Goal: Task Accomplishment & Management: Use online tool/utility

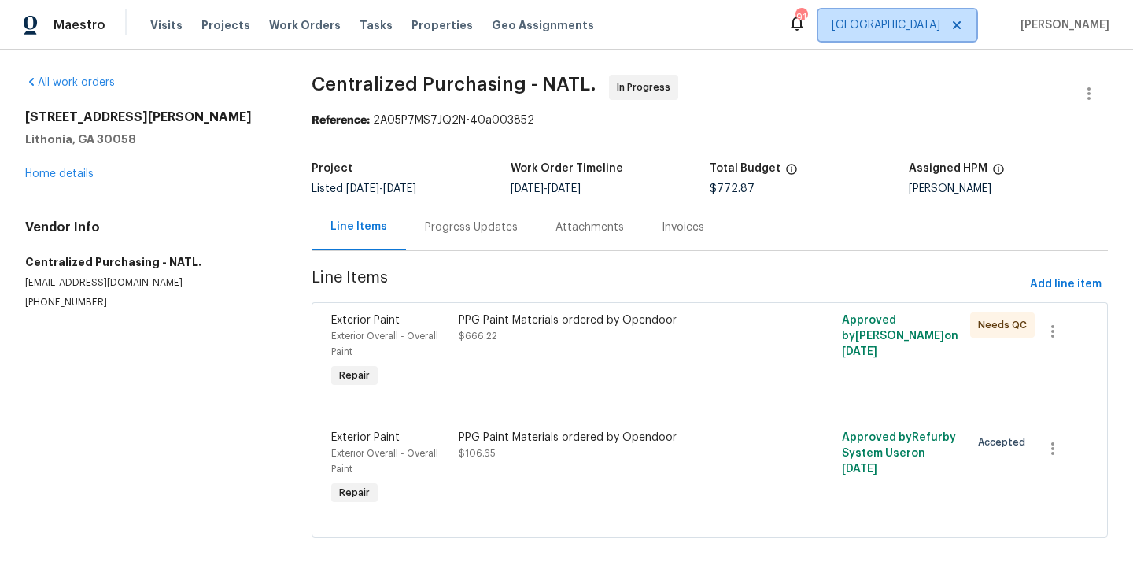
click at [934, 35] on span "[GEOGRAPHIC_DATA]" at bounding box center [897, 24] width 158 height 31
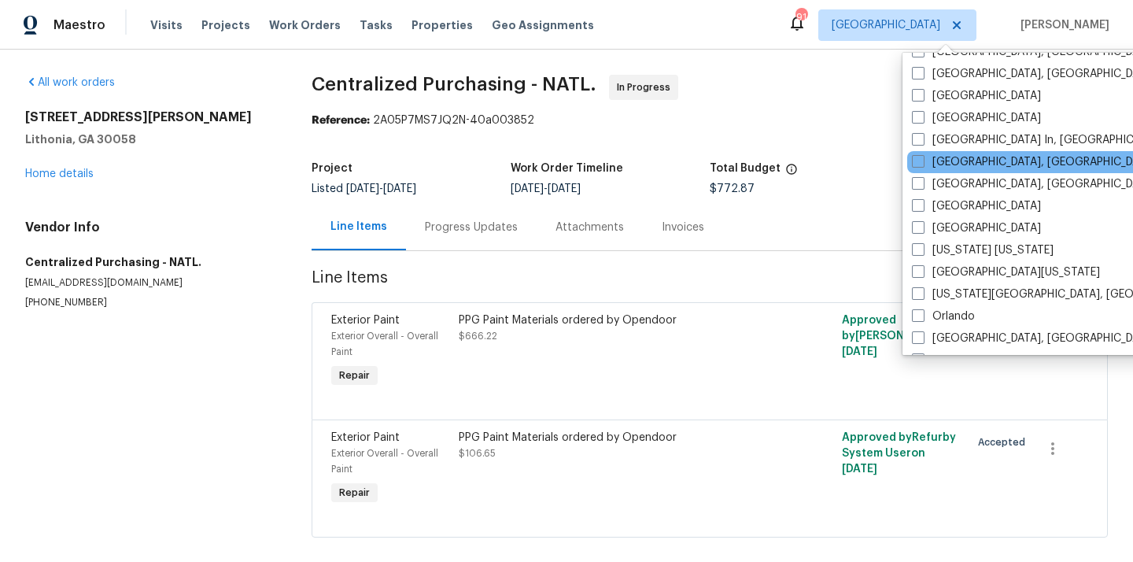
scroll to position [676, 0]
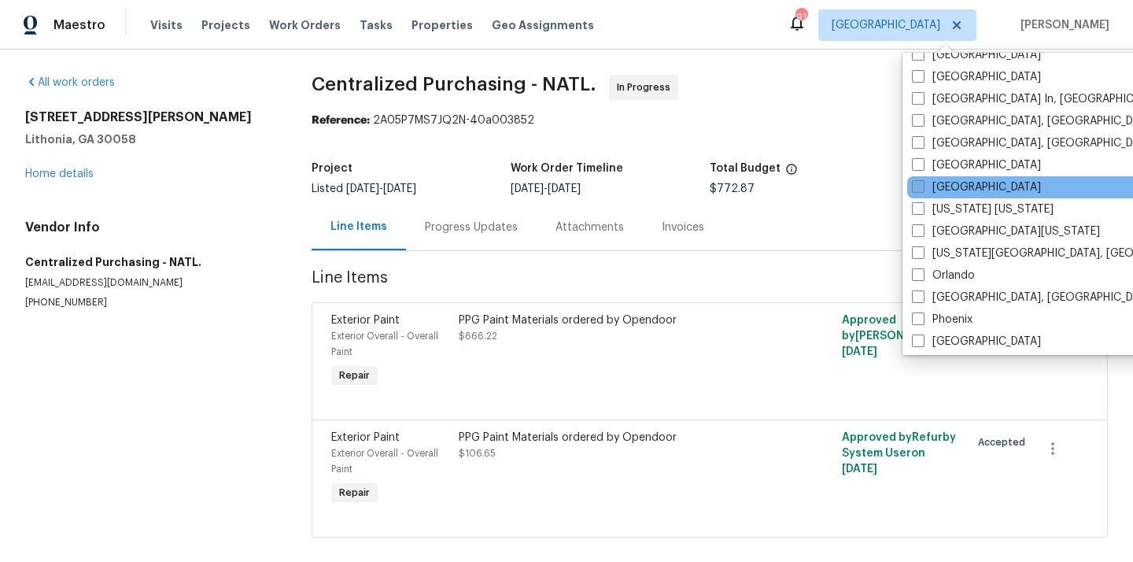
click at [945, 182] on label "[GEOGRAPHIC_DATA]" at bounding box center [976, 187] width 129 height 16
click at [922, 182] on input "[GEOGRAPHIC_DATA]" at bounding box center [917, 184] width 10 height 10
checkbox input "true"
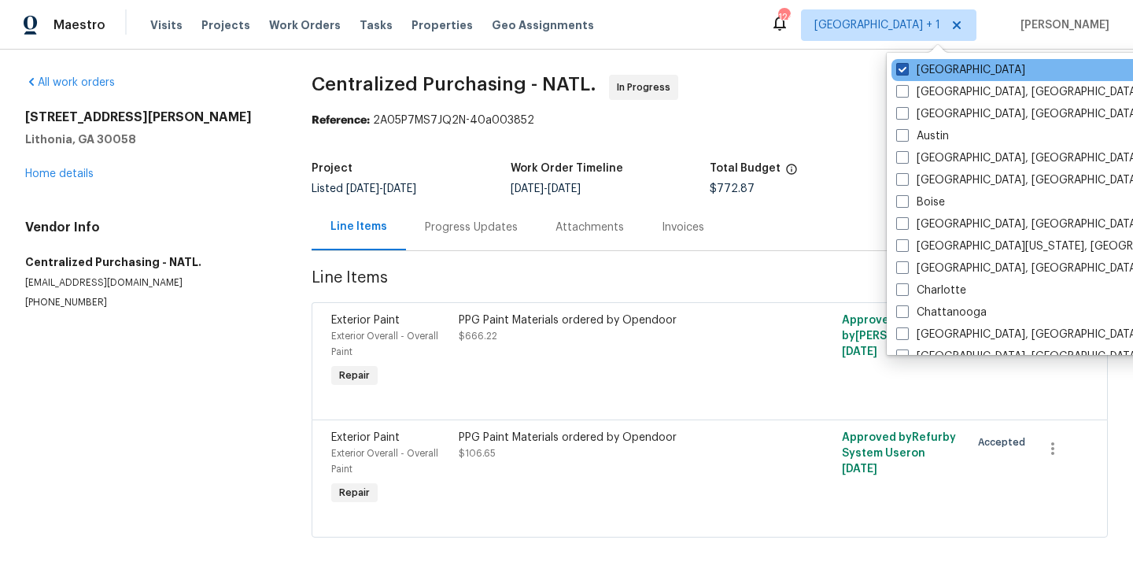
click at [916, 64] on label "[GEOGRAPHIC_DATA]" at bounding box center [960, 70] width 129 height 16
click at [906, 64] on input "[GEOGRAPHIC_DATA]" at bounding box center [901, 67] width 10 height 10
checkbox input "false"
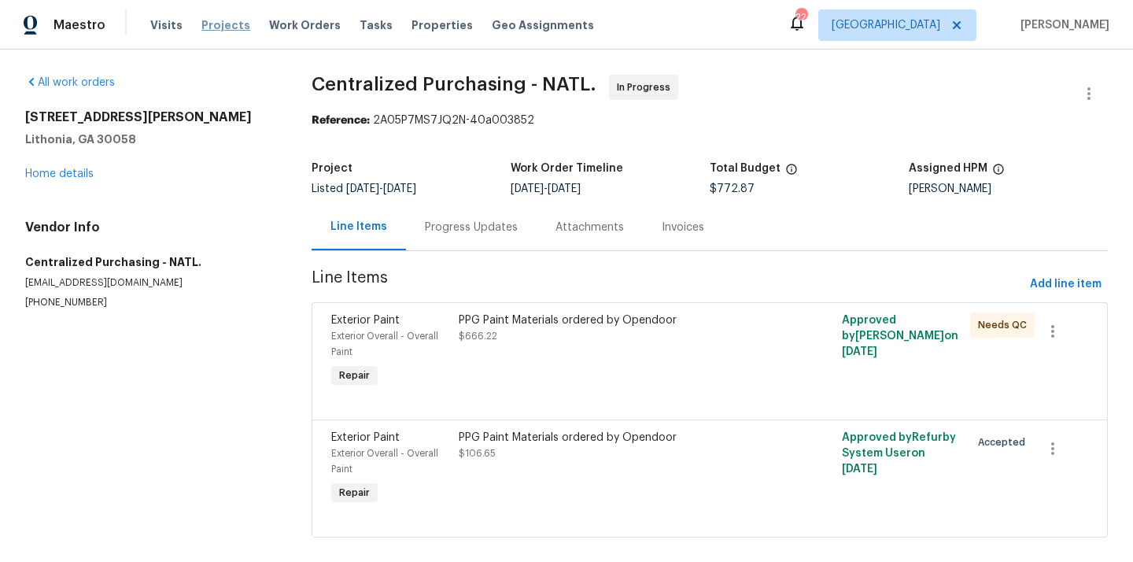
click at [218, 24] on span "Projects" at bounding box center [225, 25] width 49 height 16
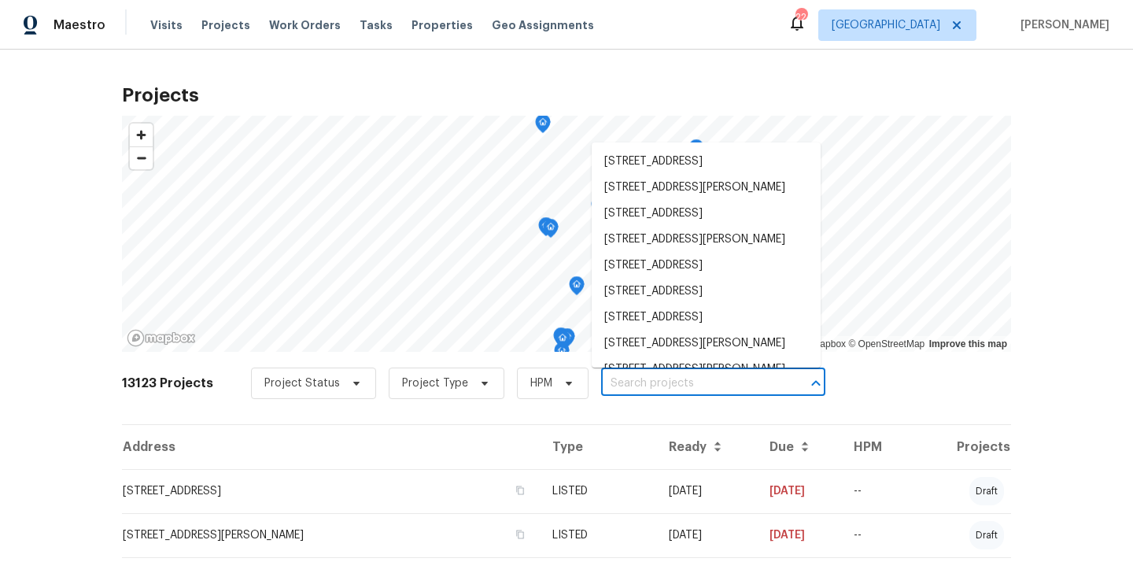
click at [654, 374] on input "text" at bounding box center [691, 383] width 180 height 24
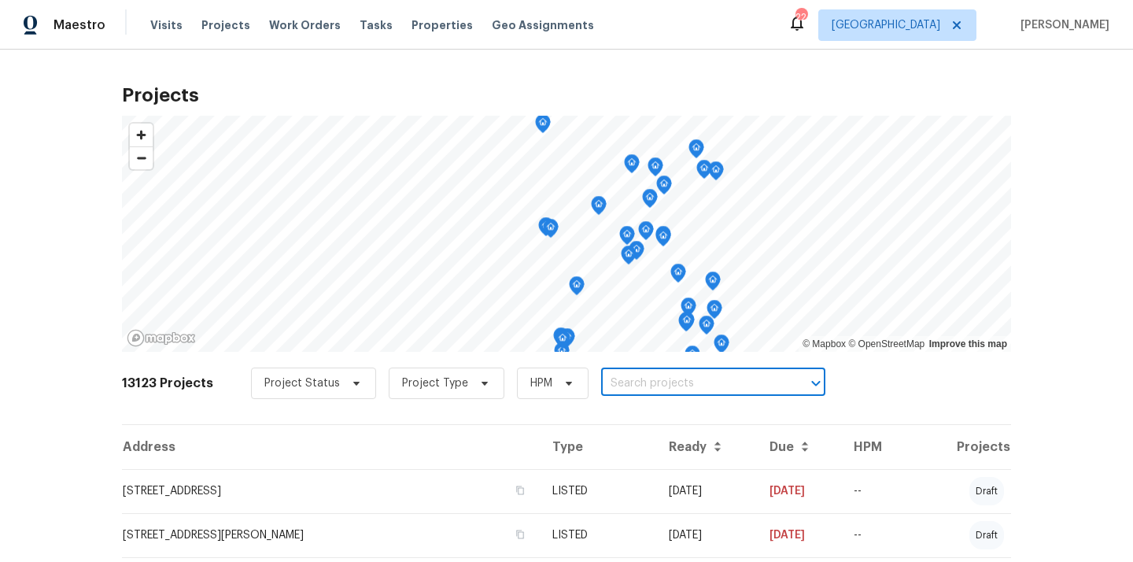
paste input "[STREET_ADDRESS]"
type input "[STREET_ADDRESS]"
click at [650, 423] on li "[STREET_ADDRESS]" at bounding box center [705, 418] width 229 height 26
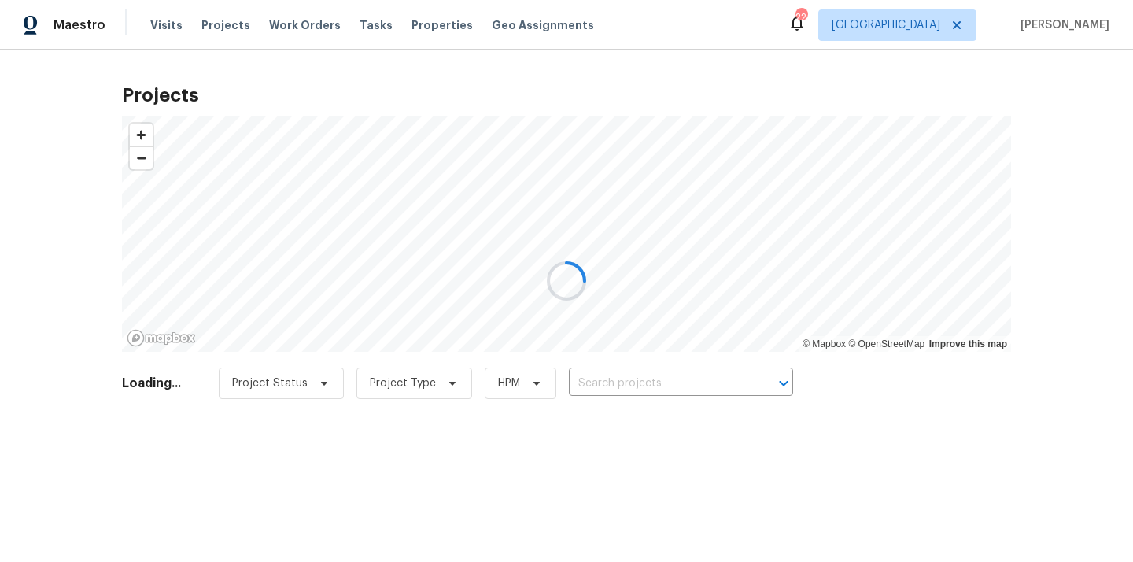
type input "[STREET_ADDRESS]"
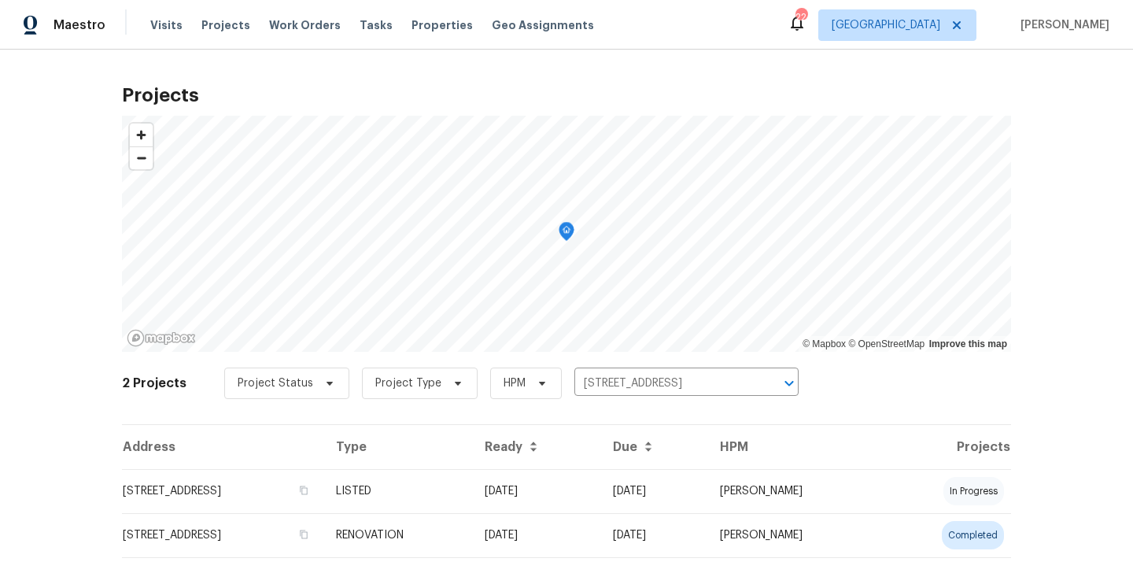
click at [323, 465] on th "Address" at bounding box center [222, 447] width 201 height 44
click at [472, 482] on td "LISTED" at bounding box center [397, 491] width 149 height 44
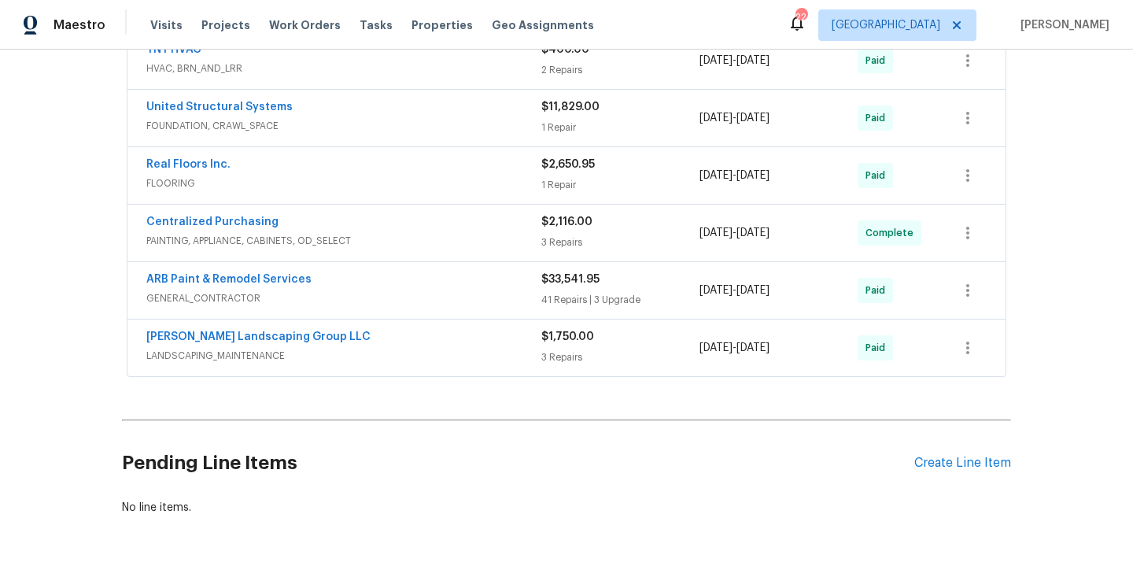
scroll to position [738, 0]
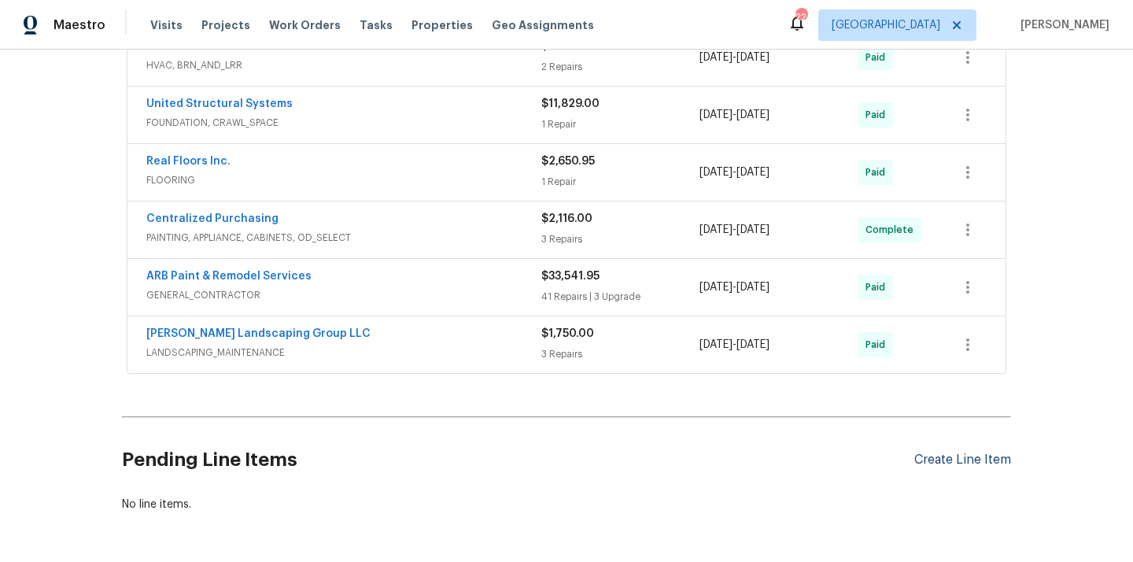
click at [950, 456] on div "Create Line Item" at bounding box center [962, 459] width 97 height 15
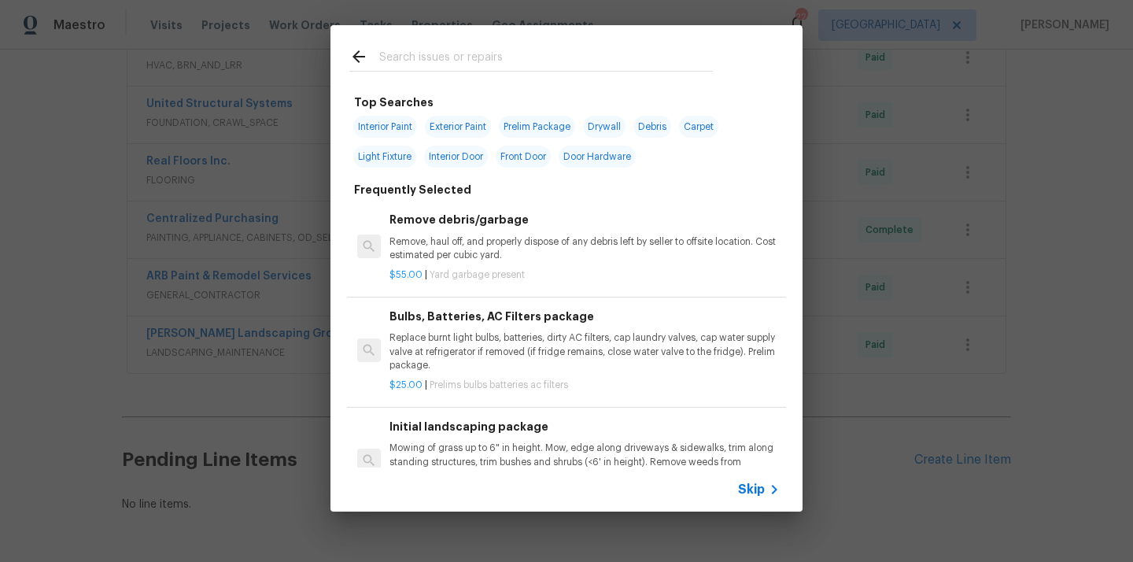
click at [578, 61] on input "text" at bounding box center [545, 59] width 333 height 24
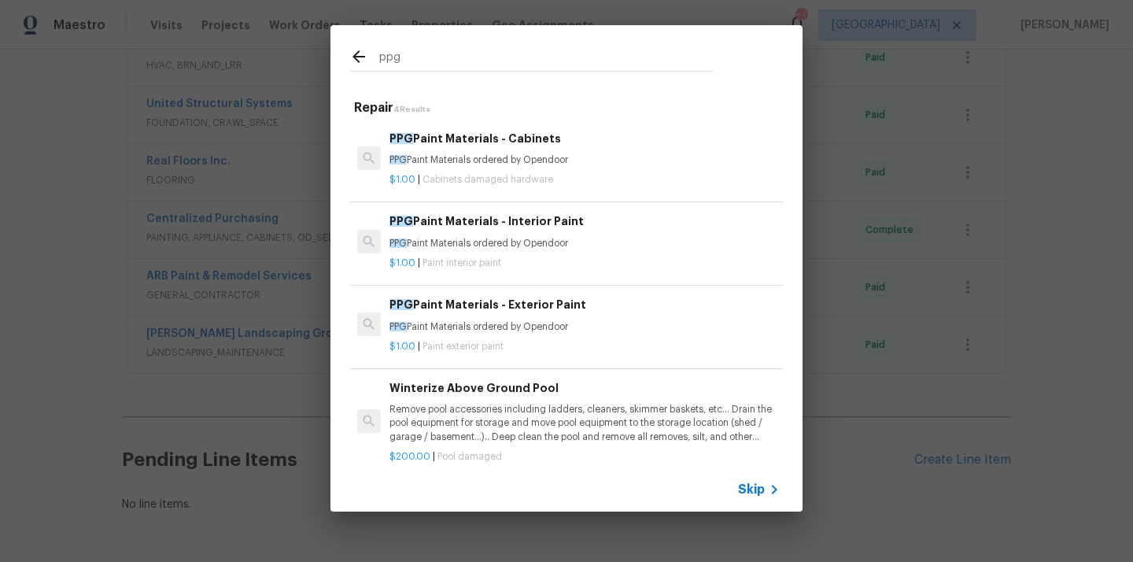
type input "ppg"
click at [524, 255] on div "$1.00 | Paint interior paint" at bounding box center [584, 260] width 390 height 20
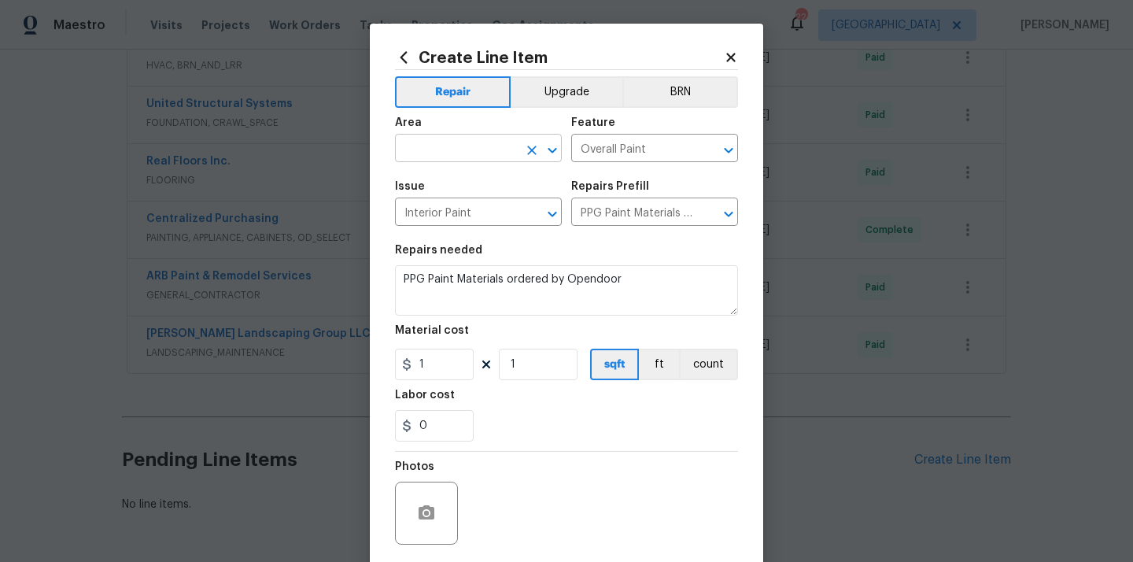
click at [484, 151] on input "text" at bounding box center [456, 150] width 123 height 24
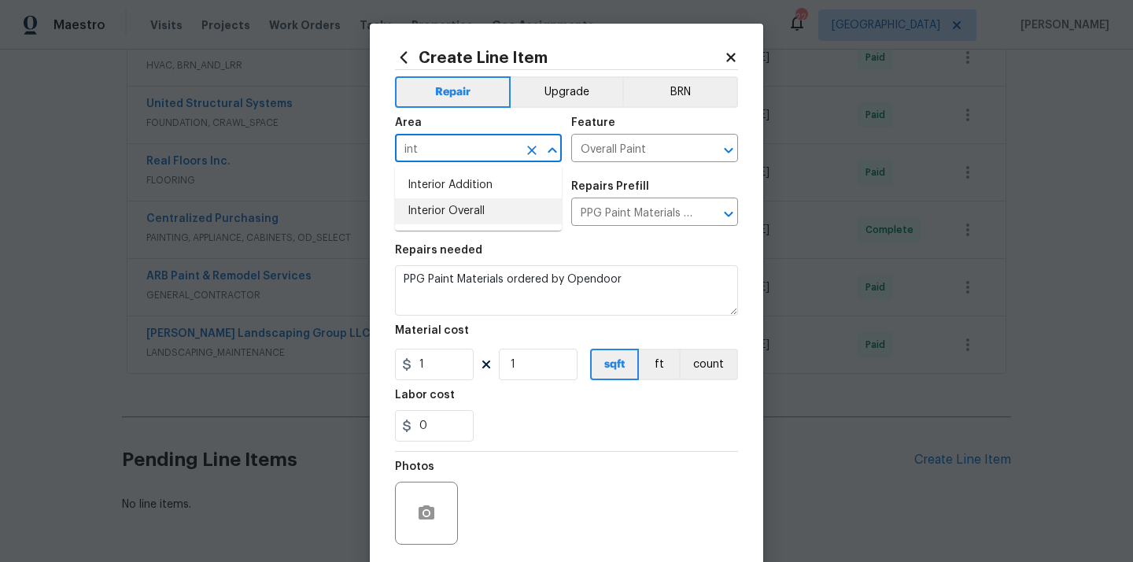
click at [484, 202] on li "Interior Overall" at bounding box center [478, 211] width 167 height 26
type input "Interior Overall"
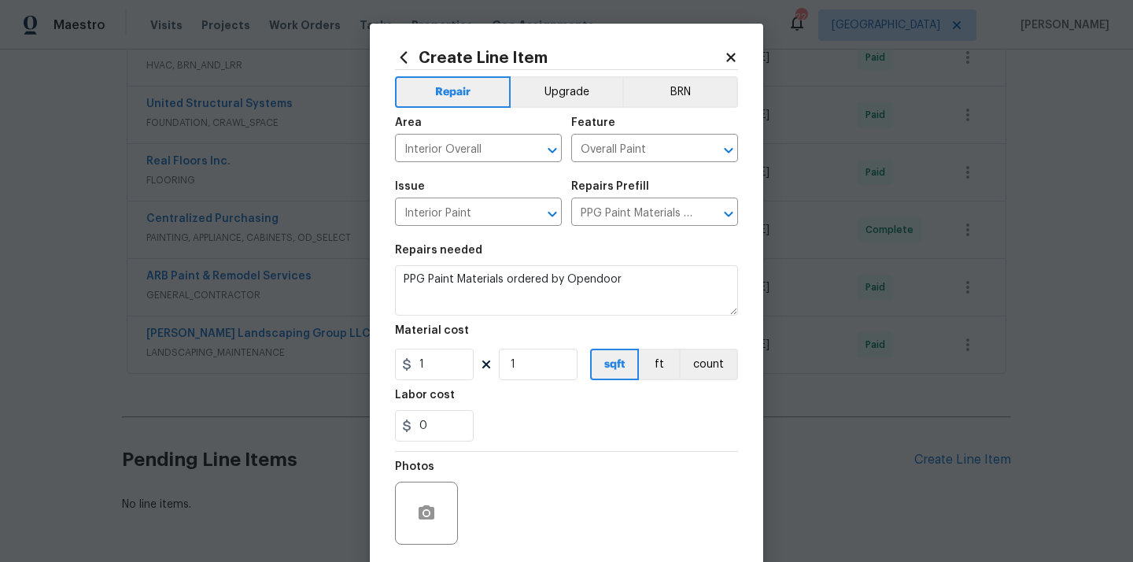
click at [431, 382] on section "Repairs needed PPG Paint Materials ordered by Opendoor Material cost 1 1 sqft f…" at bounding box center [566, 343] width 343 height 216
drag, startPoint x: 441, startPoint y: 367, endPoint x: 381, endPoint y: 367, distance: 59.8
click at [381, 367] on div "Create Line Item Repair Upgrade BRN Area Interior Overall ​ Feature Overall Pai…" at bounding box center [566, 339] width 393 height 630
paste input "251.52"
type input "251.52"
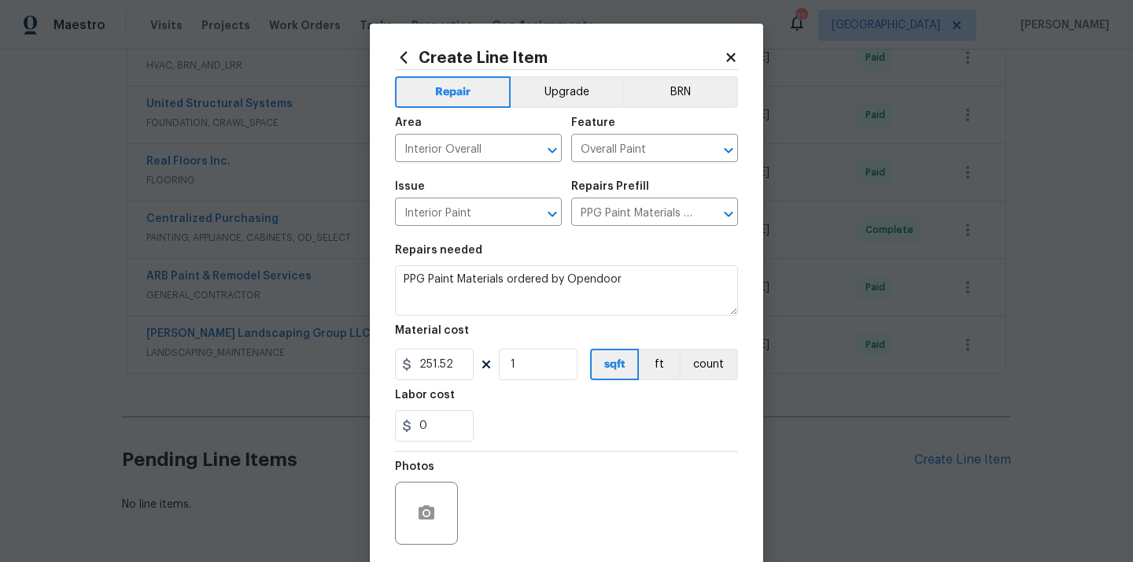
click at [507, 396] on div "Labor cost" at bounding box center [566, 399] width 343 height 20
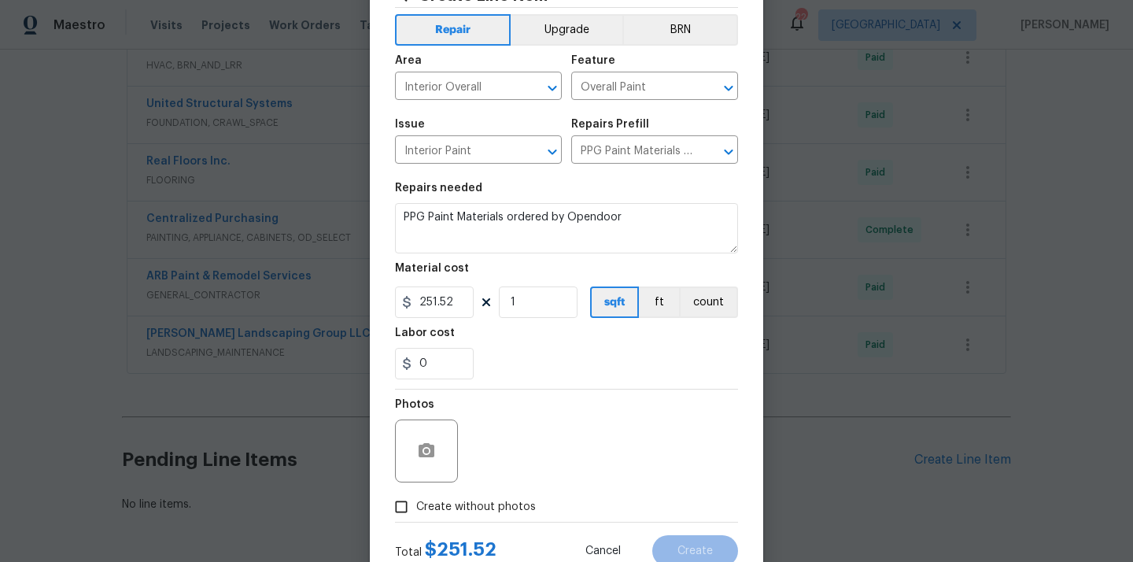
scroll to position [116, 0]
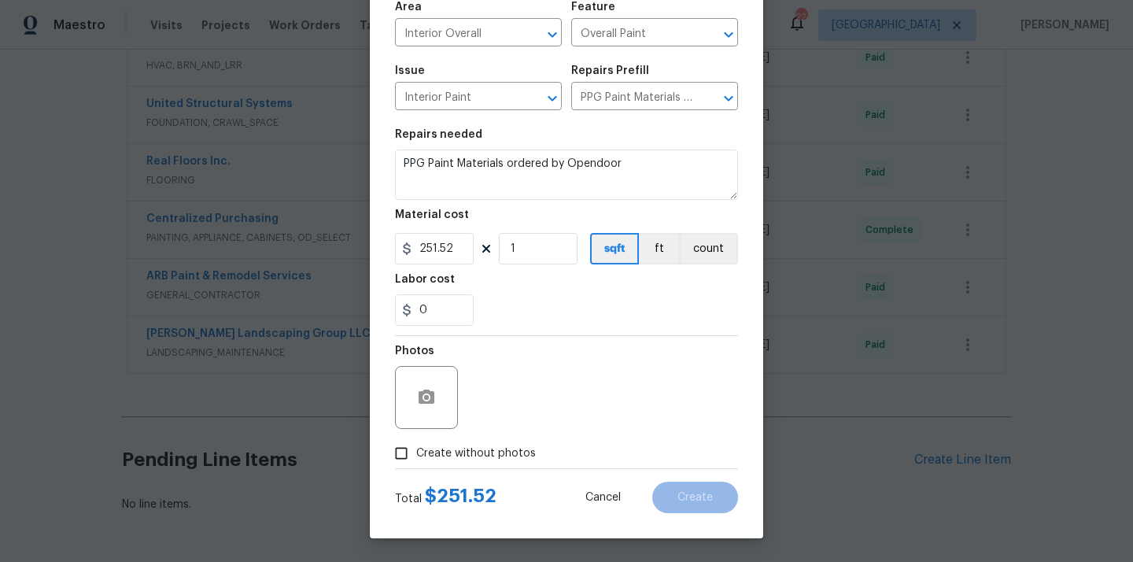
click at [482, 444] on label "Create without photos" at bounding box center [460, 453] width 149 height 30
click at [416, 444] on input "Create without photos" at bounding box center [401, 453] width 30 height 30
checkbox input "true"
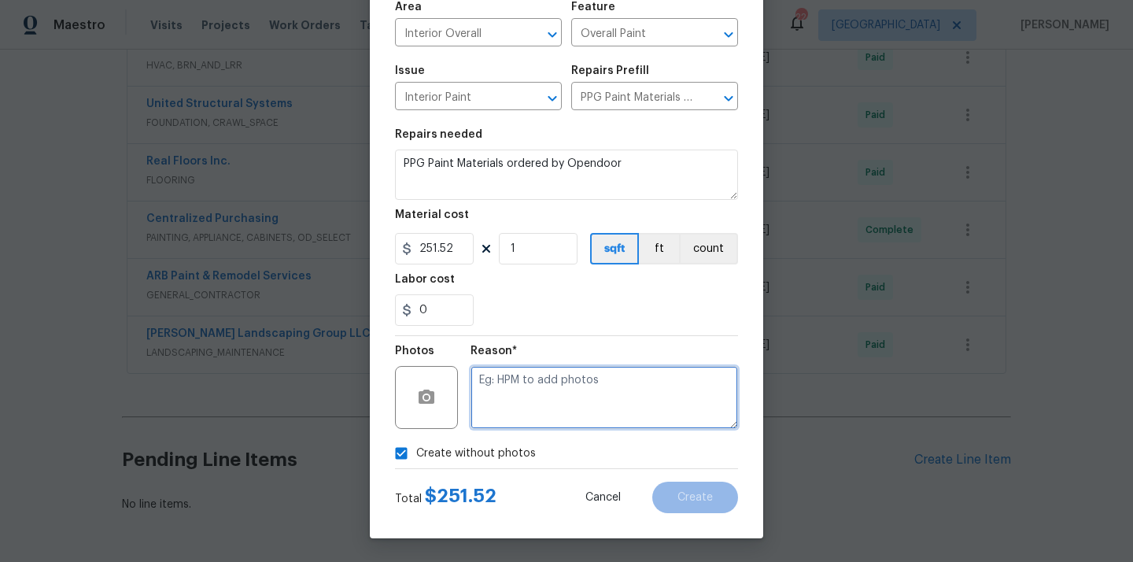
click at [526, 382] on textarea at bounding box center [603, 397] width 267 height 63
type textarea "N/A"
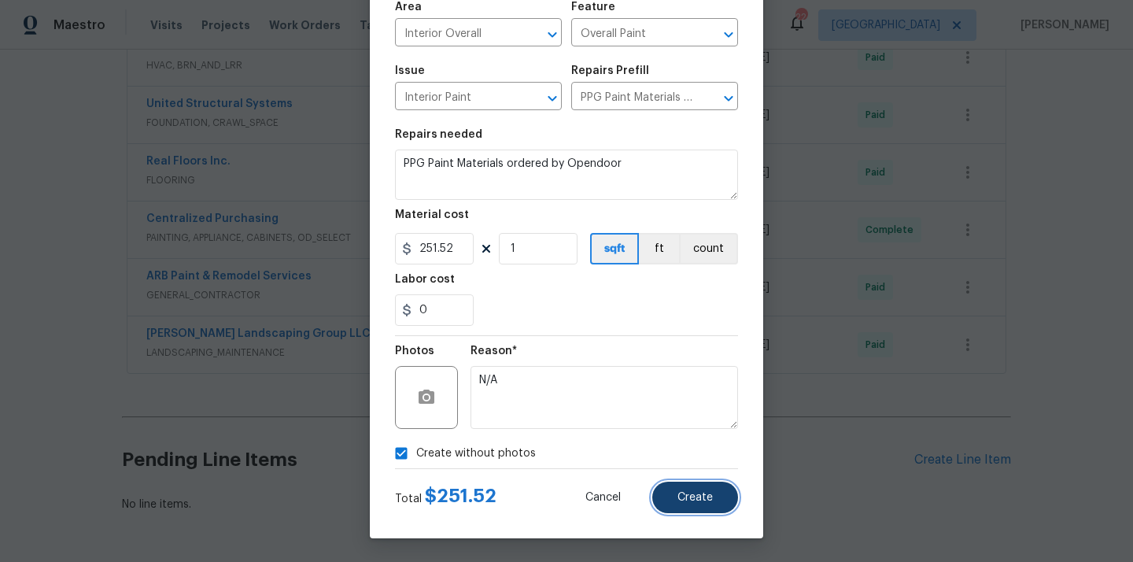
click at [713, 490] on button "Create" at bounding box center [695, 496] width 86 height 31
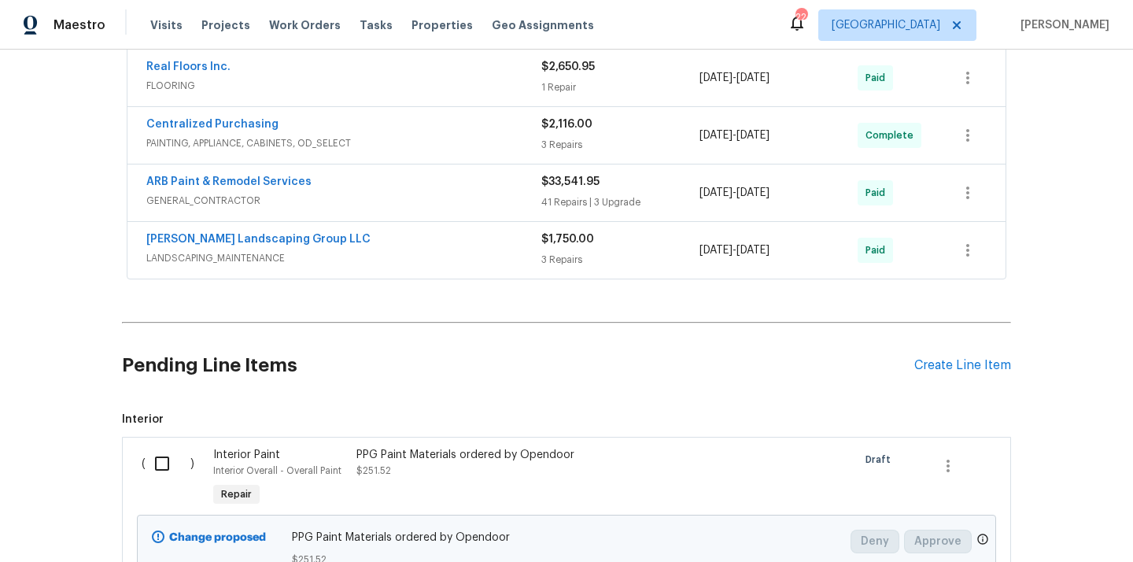
scroll to position [974, 0]
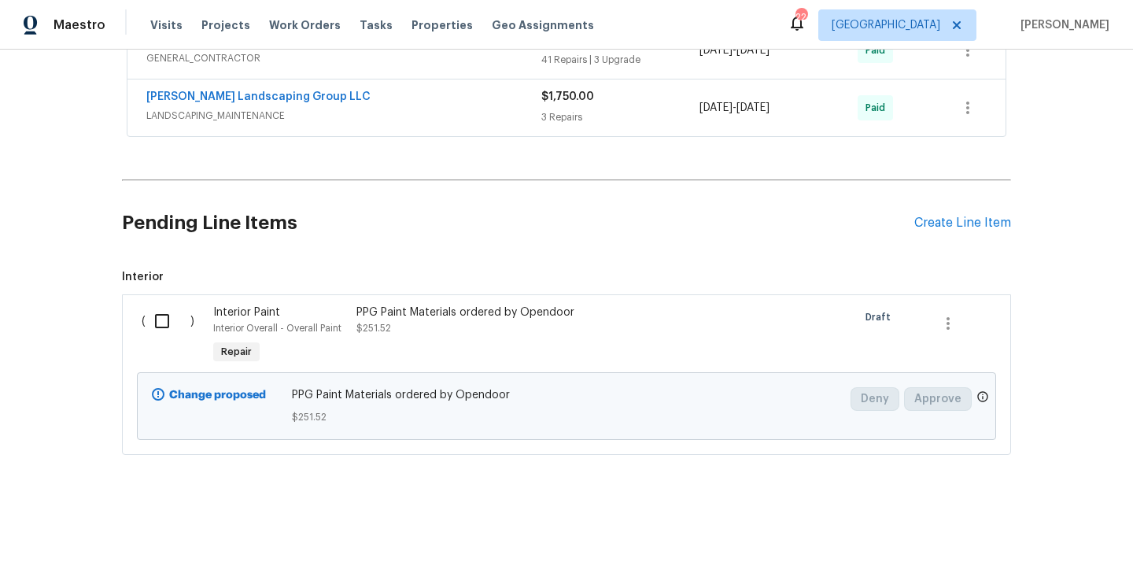
click at [169, 322] on input "checkbox" at bounding box center [168, 320] width 45 height 33
checkbox input "true"
click at [1023, 514] on span "Create Work Order" at bounding box center [1042, 523] width 105 height 20
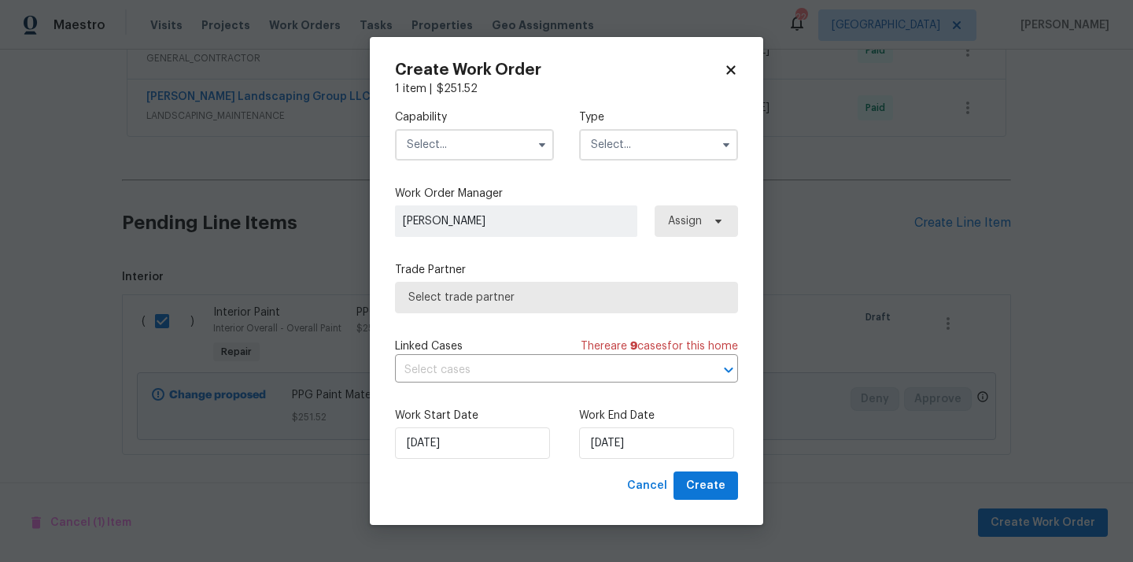
click at [483, 138] on input "text" at bounding box center [474, 144] width 159 height 31
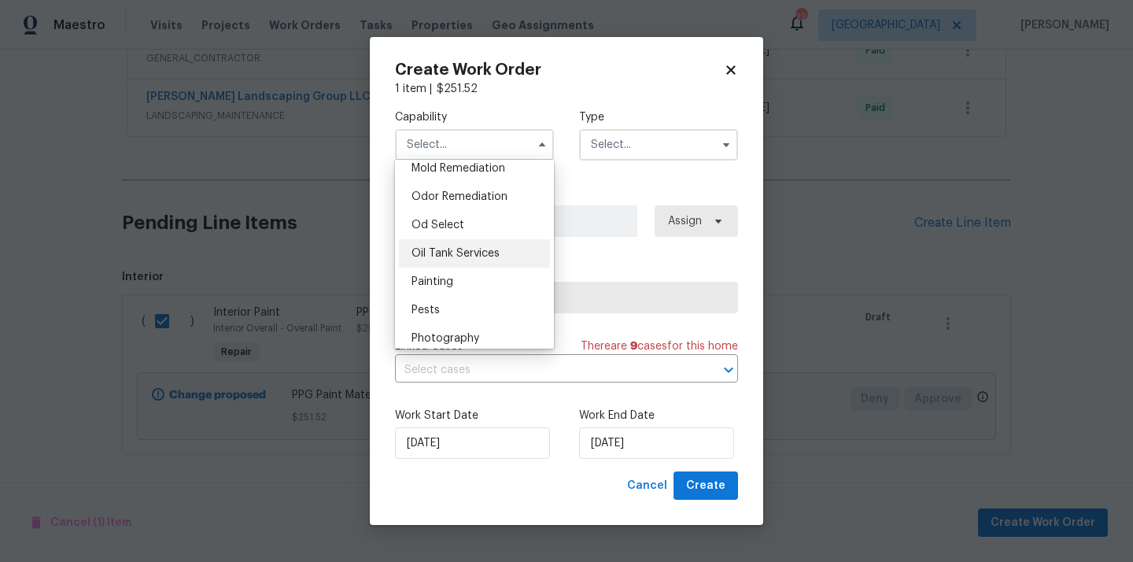
scroll to position [1222, 0]
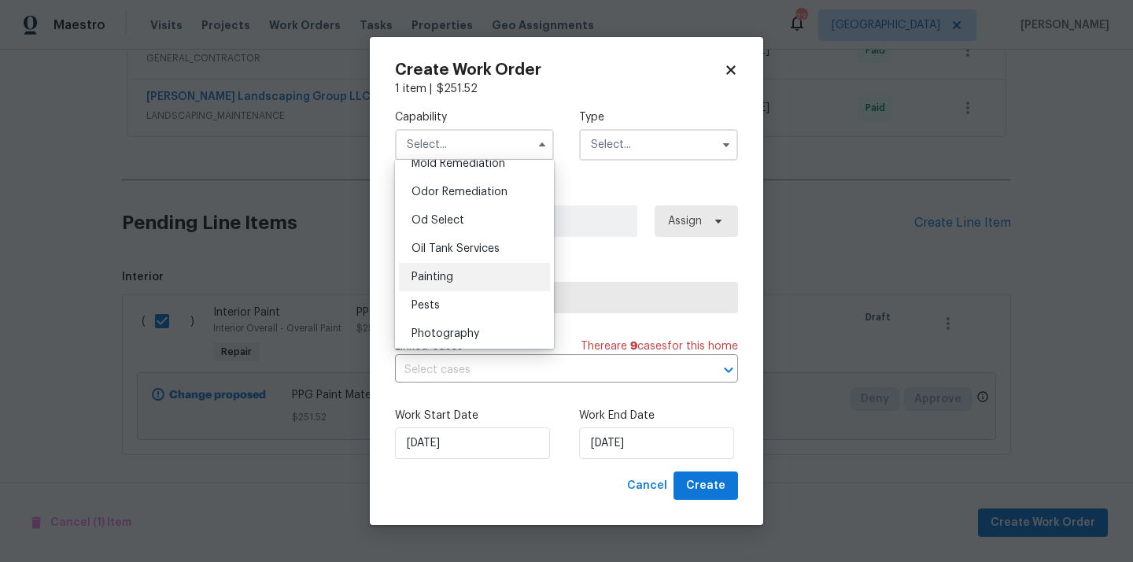
click at [477, 280] on div "Painting" at bounding box center [474, 277] width 151 height 28
type input "Painting"
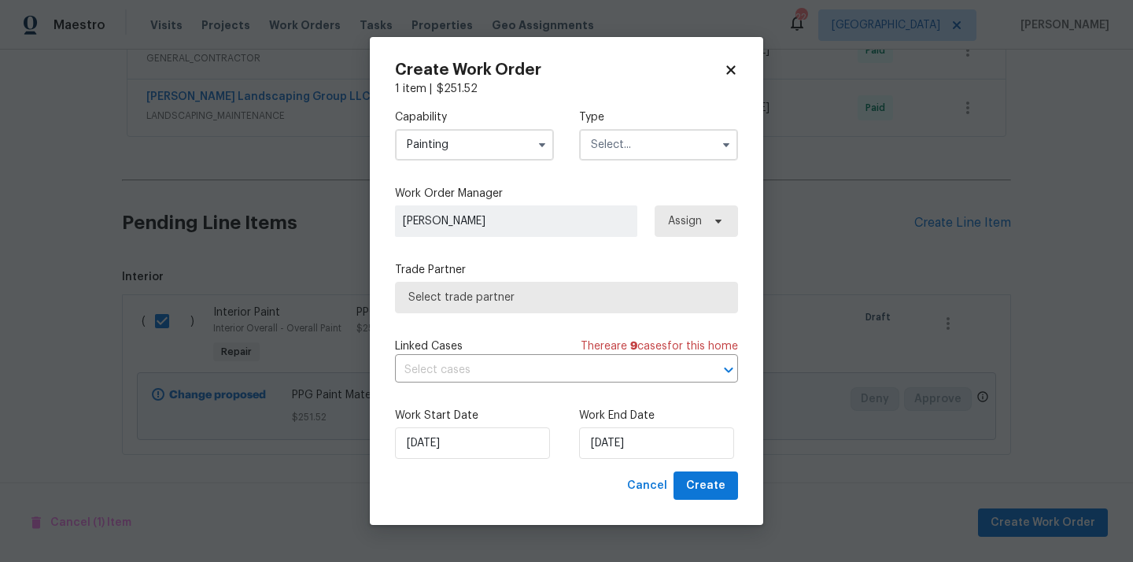
click at [651, 152] on input "text" at bounding box center [658, 144] width 159 height 31
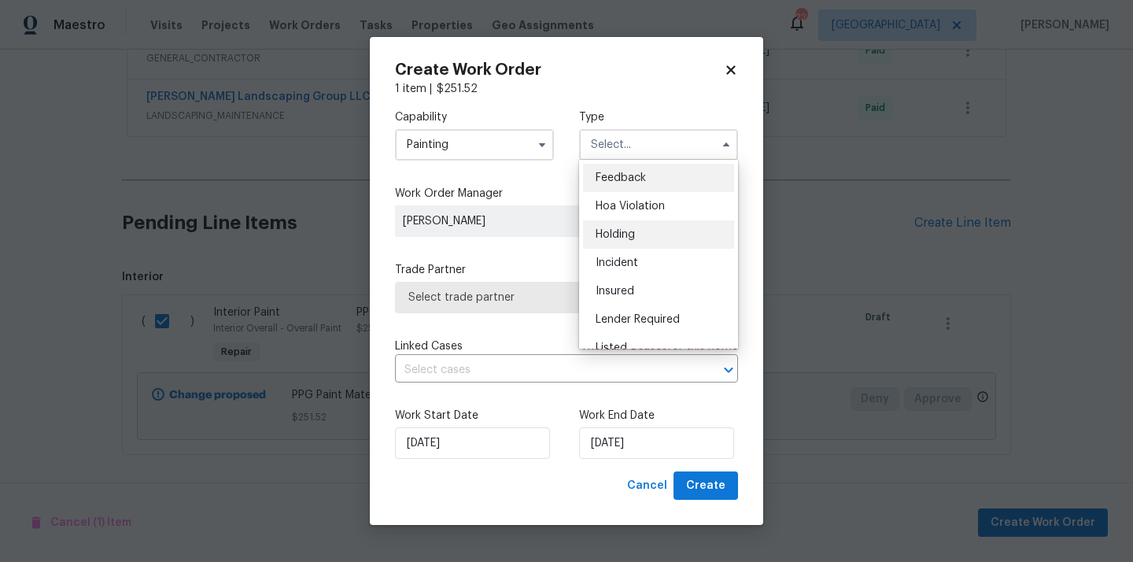
scroll to position [103, 0]
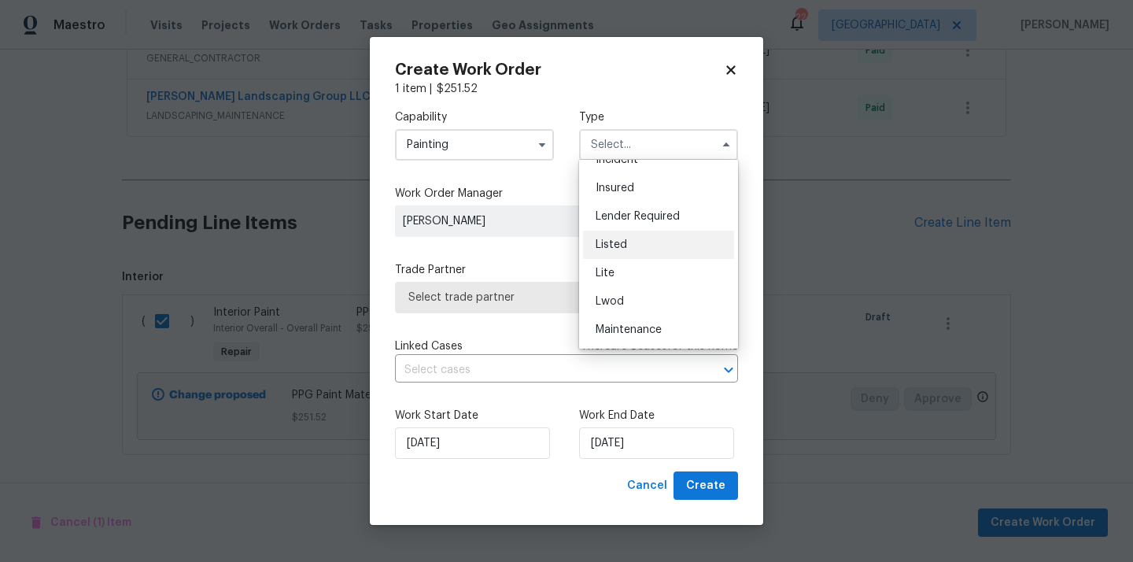
click at [648, 235] on div "Listed" at bounding box center [658, 244] width 151 height 28
type input "Listed"
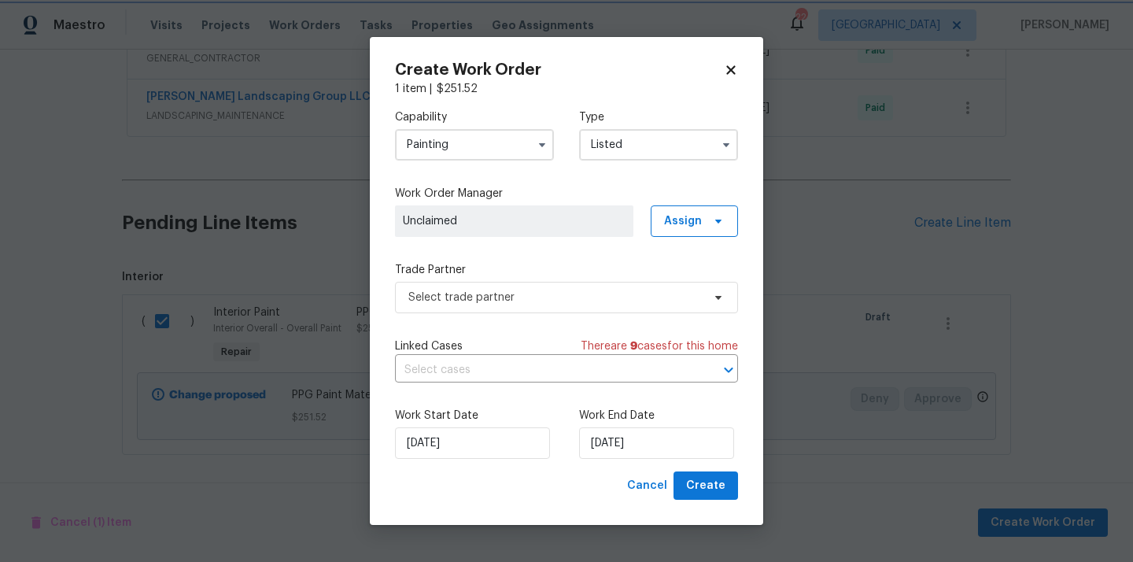
scroll to position [0, 0]
click at [700, 219] on span "Assign" at bounding box center [683, 221] width 38 height 16
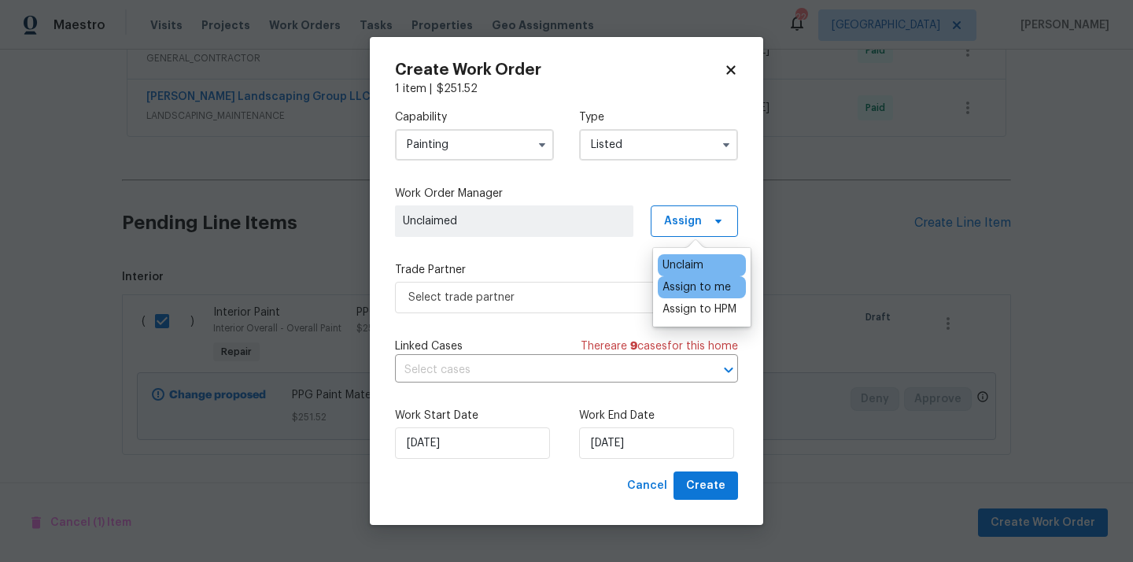
click at [698, 288] on div "Assign to me" at bounding box center [696, 287] width 68 height 16
click at [571, 293] on span "Select trade partner" at bounding box center [554, 297] width 293 height 16
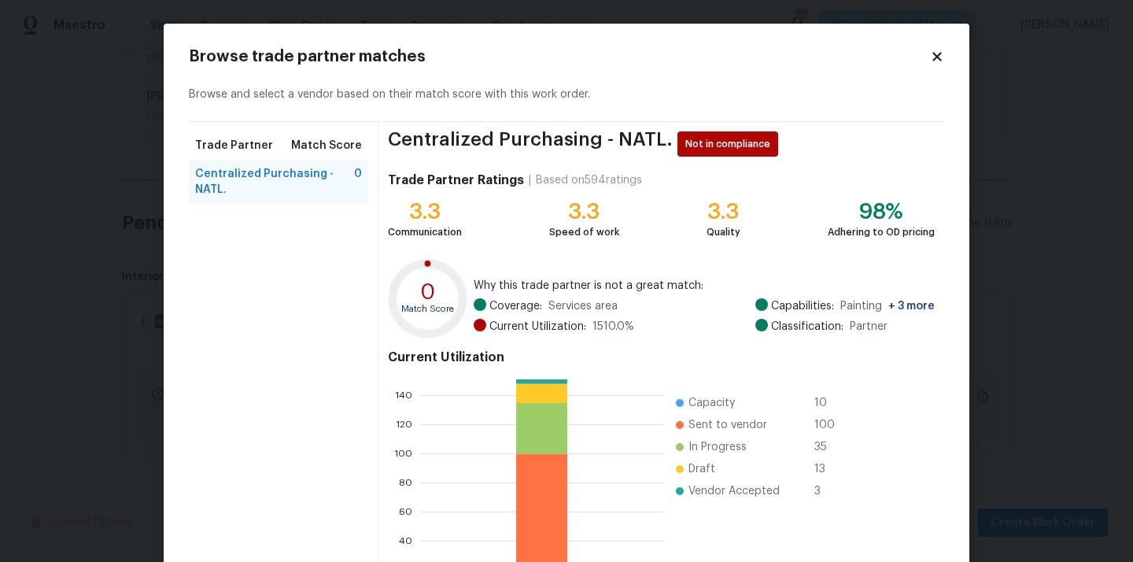
scroll to position [132, 0]
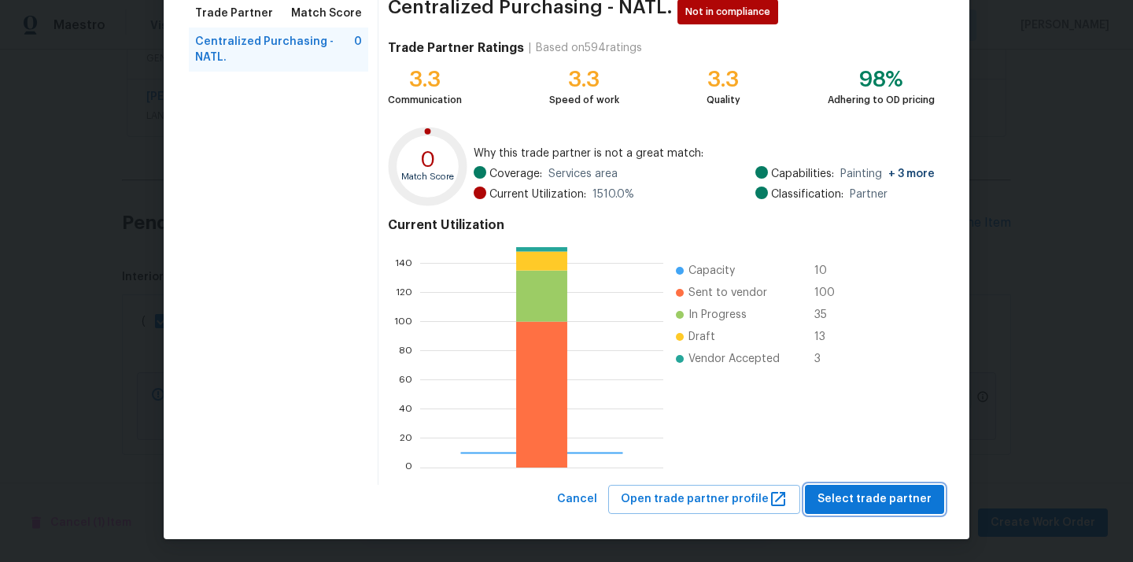
click at [851, 501] on span "Select trade partner" at bounding box center [874, 499] width 114 height 20
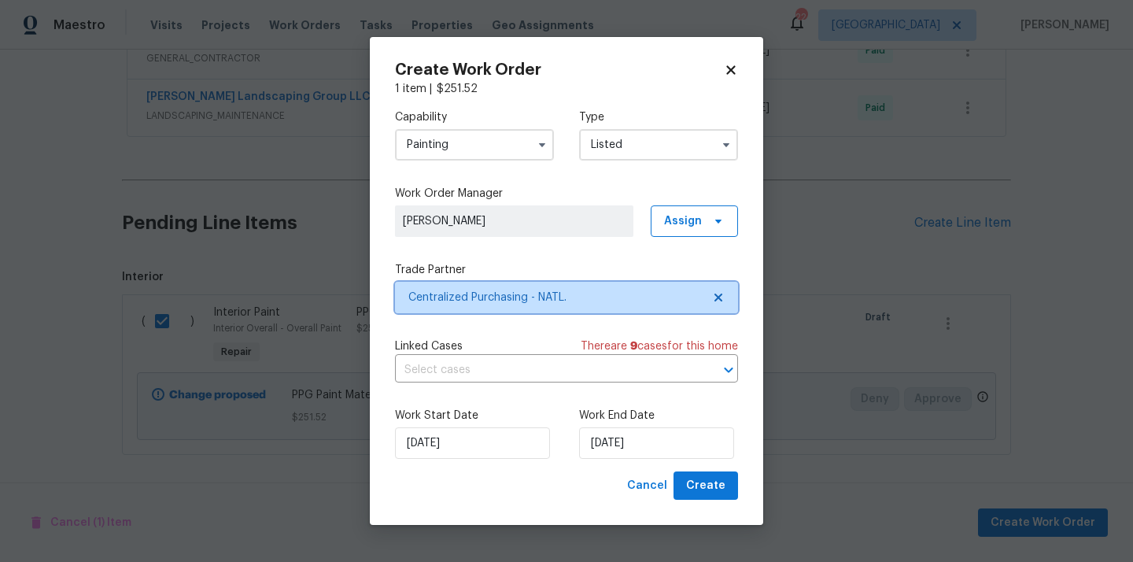
scroll to position [0, 0]
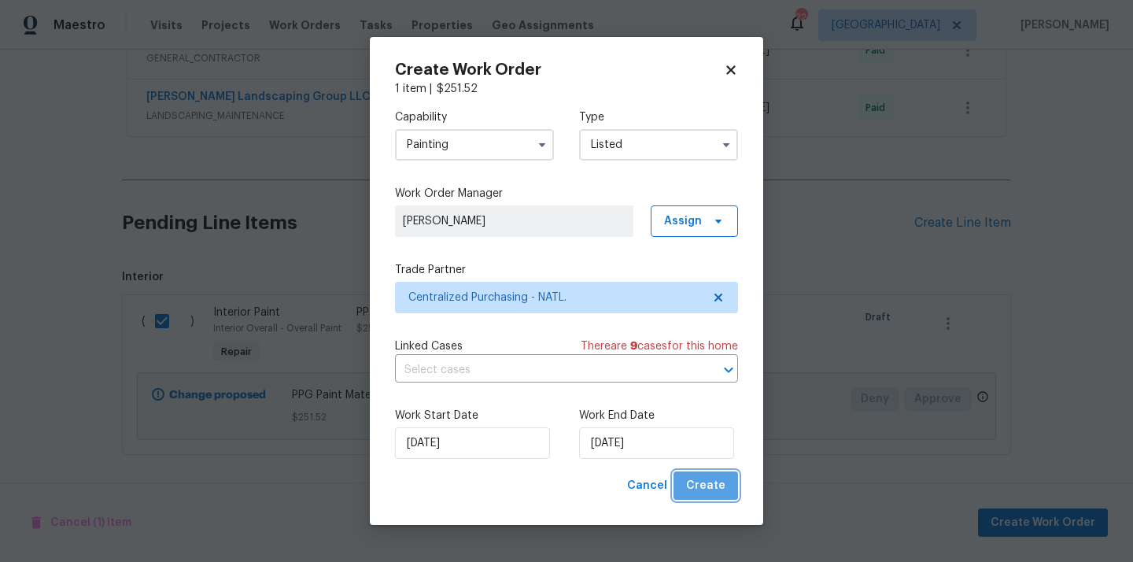
click at [708, 482] on span "Create" at bounding box center [705, 486] width 39 height 20
checkbox input "false"
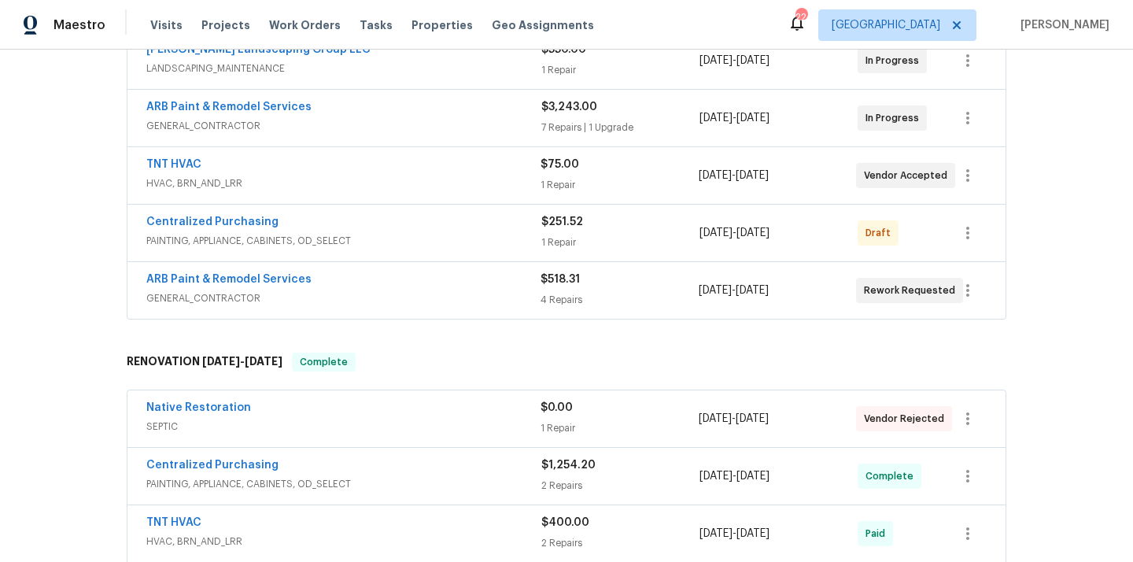
scroll to position [273, 0]
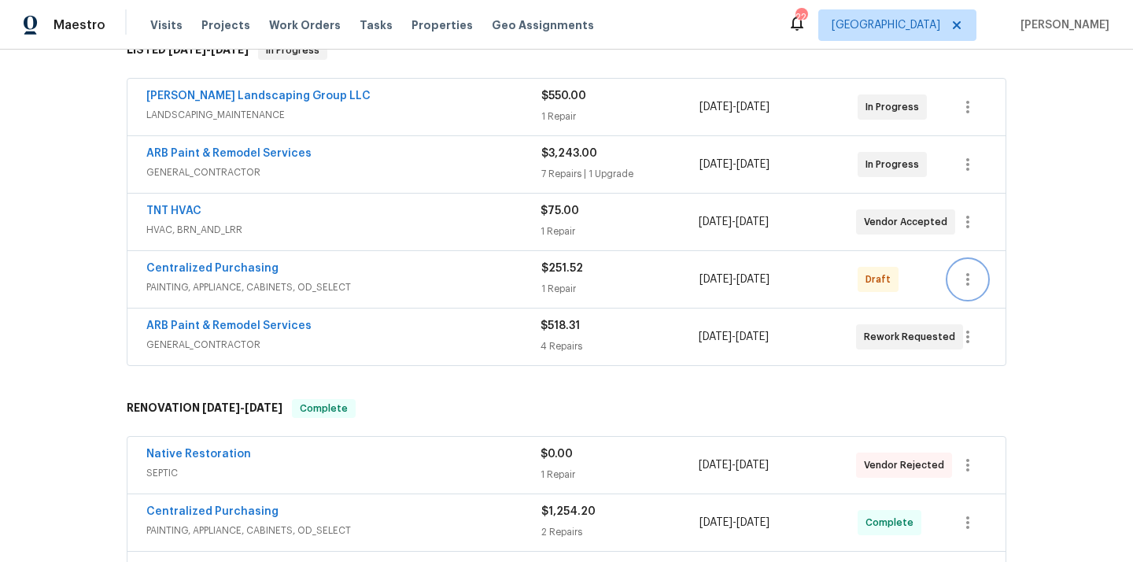
click at [964, 270] on icon "button" at bounding box center [967, 279] width 19 height 19
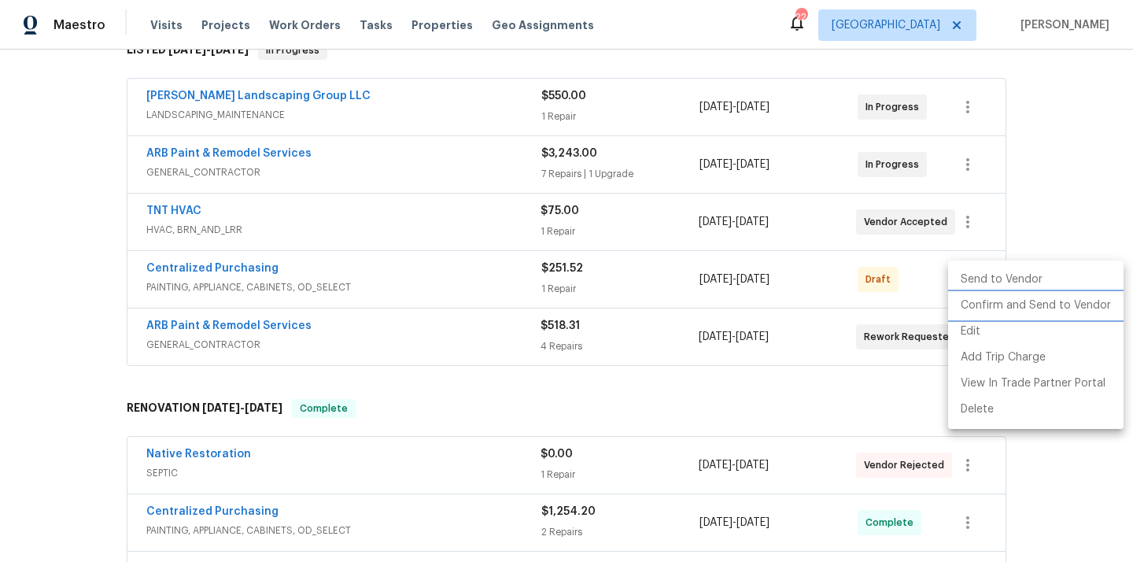
click at [993, 312] on li "Confirm and Send to Vendor" at bounding box center [1035, 306] width 175 height 26
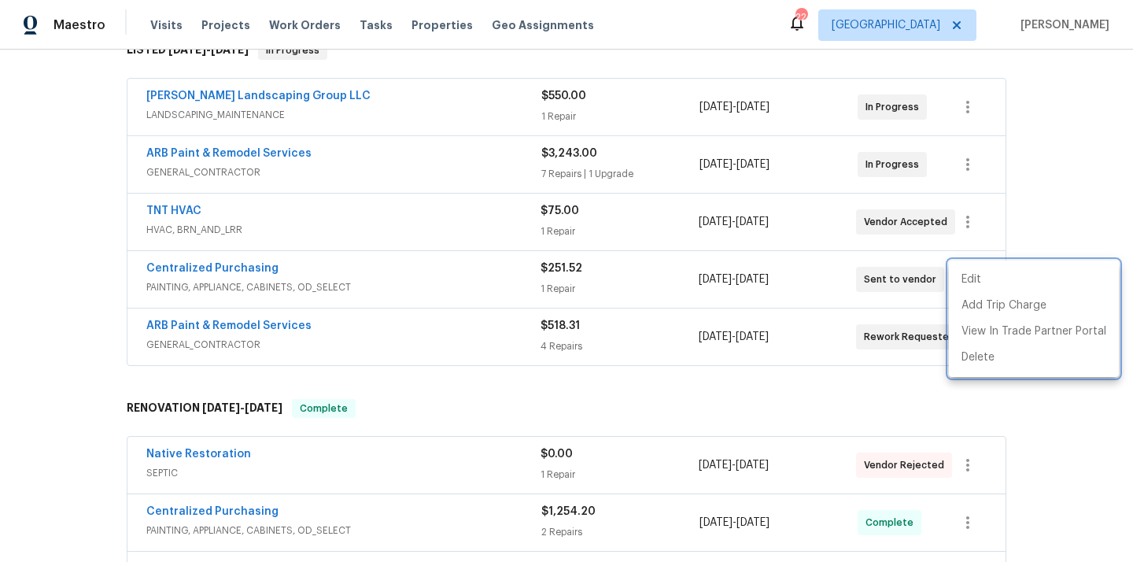
click at [367, 260] on div at bounding box center [566, 281] width 1133 height 562
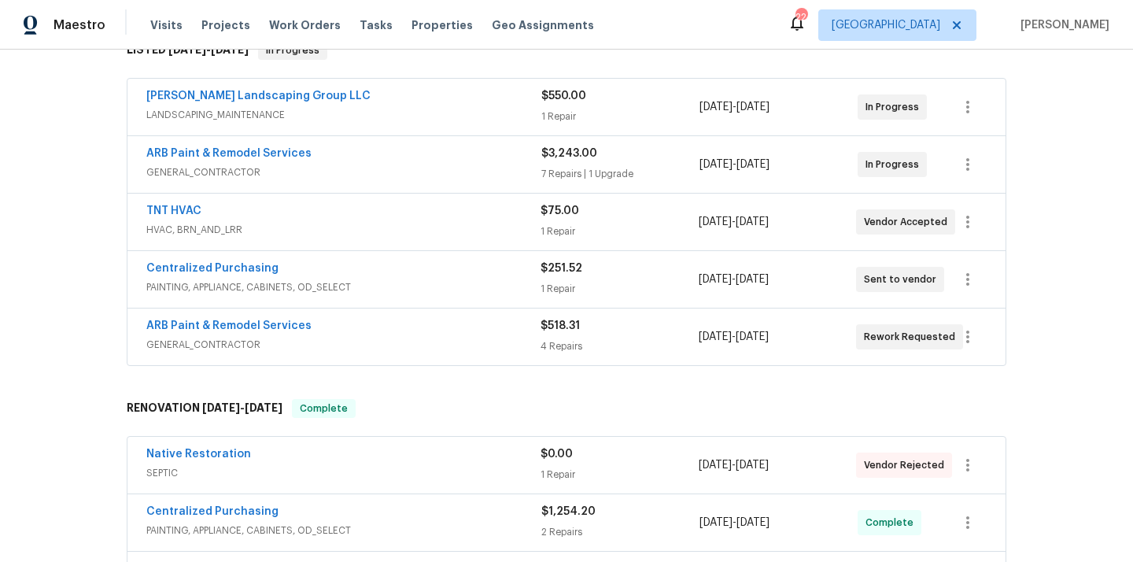
click at [246, 274] on span "Centralized Purchasing" at bounding box center [212, 268] width 132 height 16
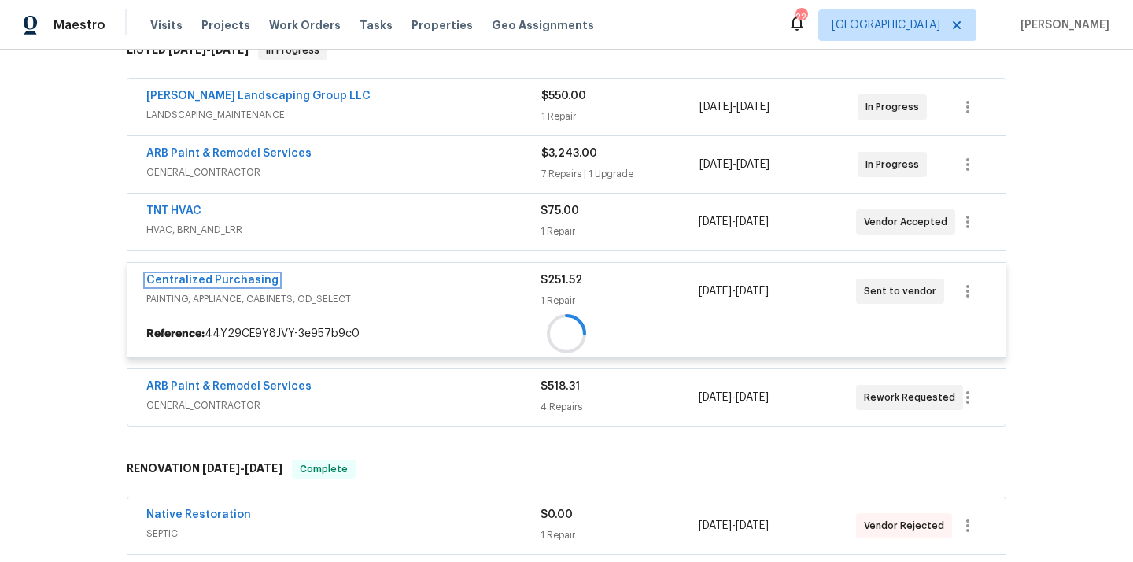
click at [246, 274] on link "Centralized Purchasing" at bounding box center [212, 279] width 132 height 11
